Goal: Transaction & Acquisition: Purchase product/service

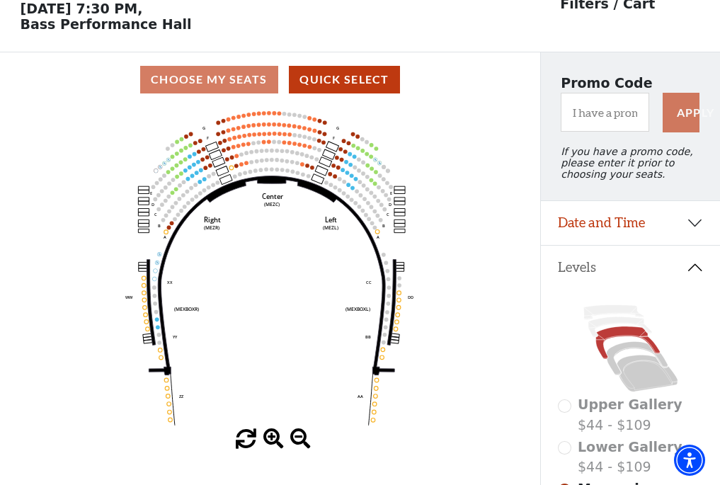
scroll to position [66, 0]
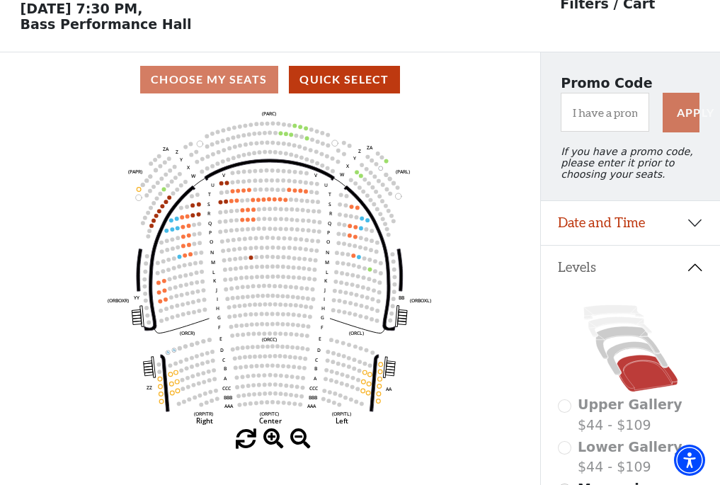
scroll to position [66, 0]
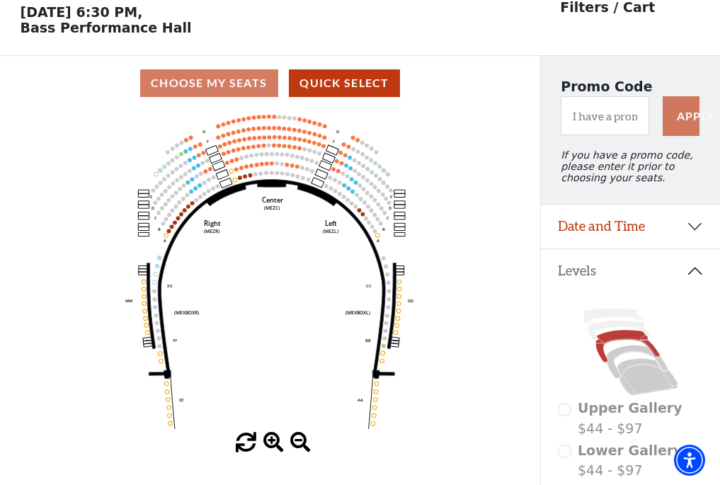
scroll to position [66, 0]
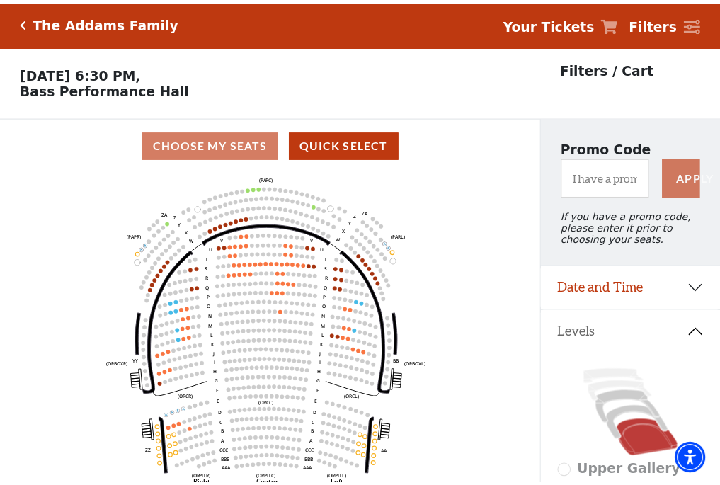
scroll to position [66, 0]
